Goal: Communication & Community: Answer question/provide support

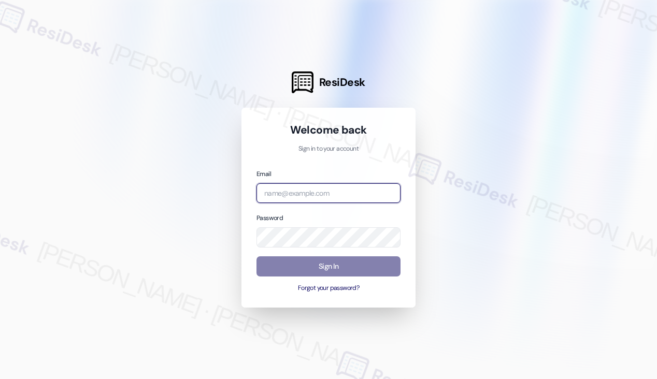
click at [316, 190] on input "email" at bounding box center [328, 193] width 144 height 20
type input "[EMAIL_ADDRESS][PERSON_NAME][PERSON_NAME][DOMAIN_NAME]"
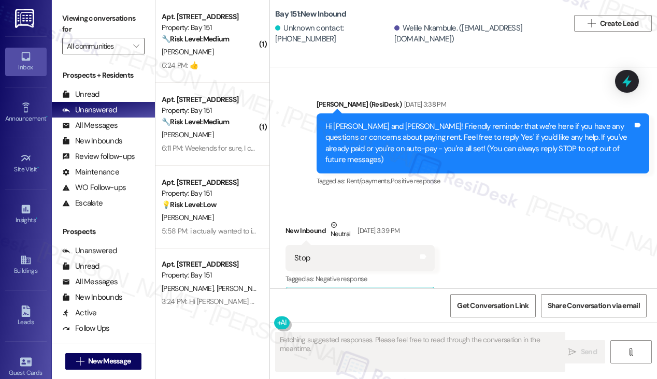
type textarea "Fetching suggested responses. Please feel free to read through the conversation…"
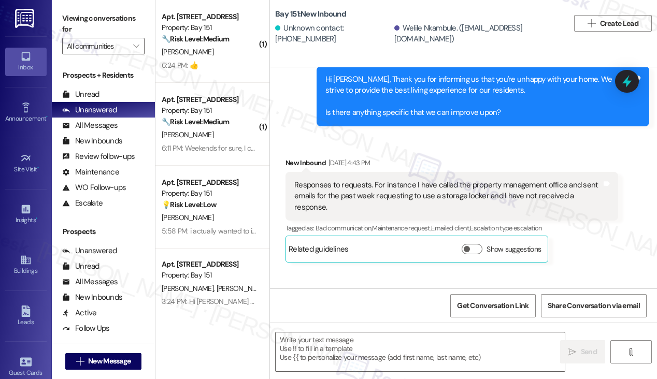
scroll to position [9503, 0]
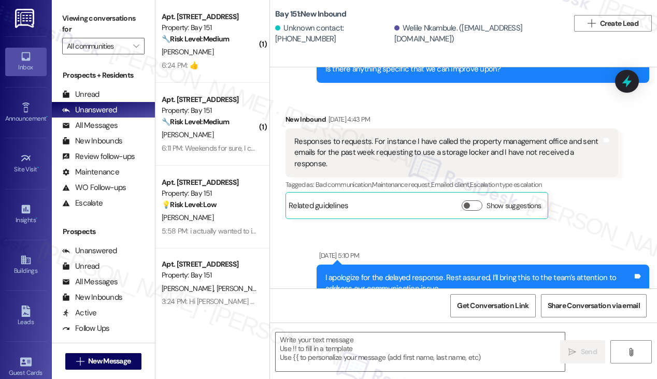
click at [364, 272] on div "I apologize for the delayed response. Rest assured, I’ll bring this to the team…" at bounding box center [478, 299] width 307 height 55
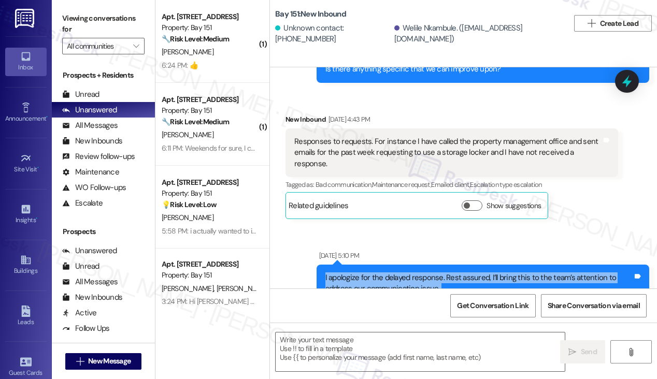
click at [364, 272] on div "I apologize for the delayed response. Rest assured, I’ll bring this to the team…" at bounding box center [478, 299] width 307 height 55
click at [449, 265] on div "I apologize for the delayed response. Rest assured, I’ll bring this to the team…" at bounding box center [482, 300] width 332 height 71
drag, startPoint x: 429, startPoint y: 185, endPoint x: 484, endPoint y: 198, distance: 56.4
click at [484, 272] on div "I apologize for the delayed response. Rest assured, I’ll bring this to the team…" at bounding box center [478, 299] width 307 height 55
click at [481, 272] on div "I apologize for the delayed response. Rest assured, I’ll bring this to the team…" at bounding box center [478, 299] width 307 height 55
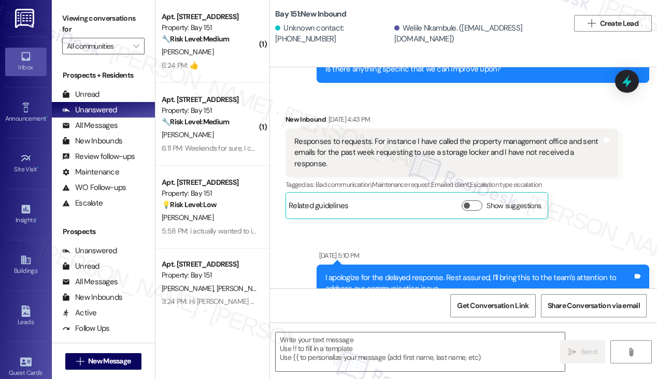
drag, startPoint x: 413, startPoint y: 234, endPoint x: 386, endPoint y: 219, distance: 31.1
click at [383, 272] on div "I apologize for the delayed response. Rest assured, I’ll bring this to the team…" at bounding box center [478, 299] width 307 height 55
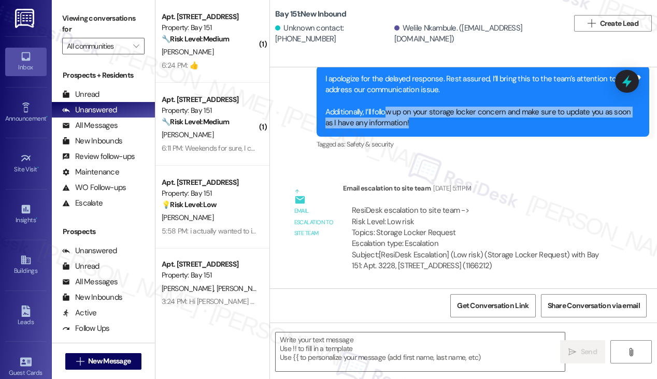
scroll to position [9814, 0]
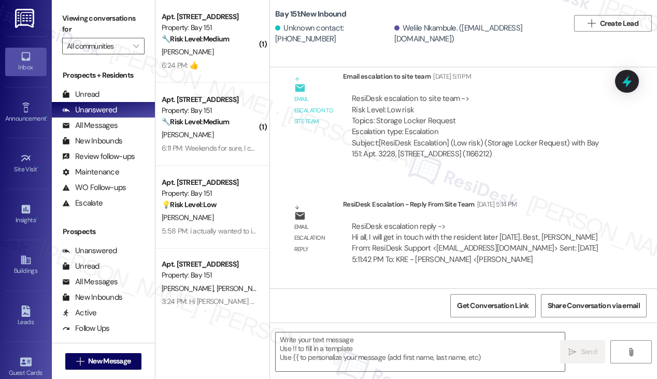
drag, startPoint x: 606, startPoint y: 102, endPoint x: 587, endPoint y: 102, distance: 18.6
click at [606, 191] on div "Email escalation reply ResiDesk Escalation - Reply From Site Team [DATE] 5:14 P…" at bounding box center [452, 236] width 348 height 90
